Goal: Find specific page/section: Find specific page/section

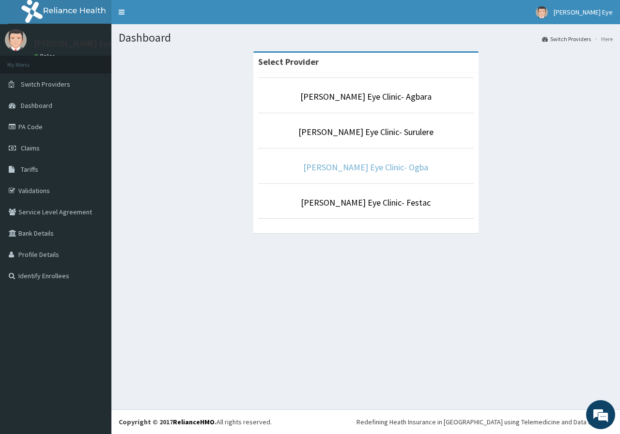
click at [379, 169] on link "[PERSON_NAME] Eye Clinic- Ogba" at bounding box center [365, 167] width 125 height 11
